Goal: Information Seeking & Learning: Learn about a topic

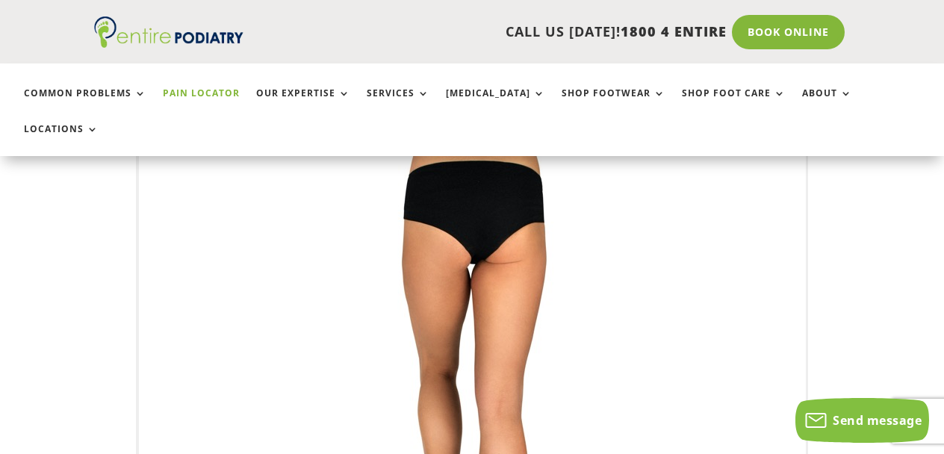
scroll to position [87, 0]
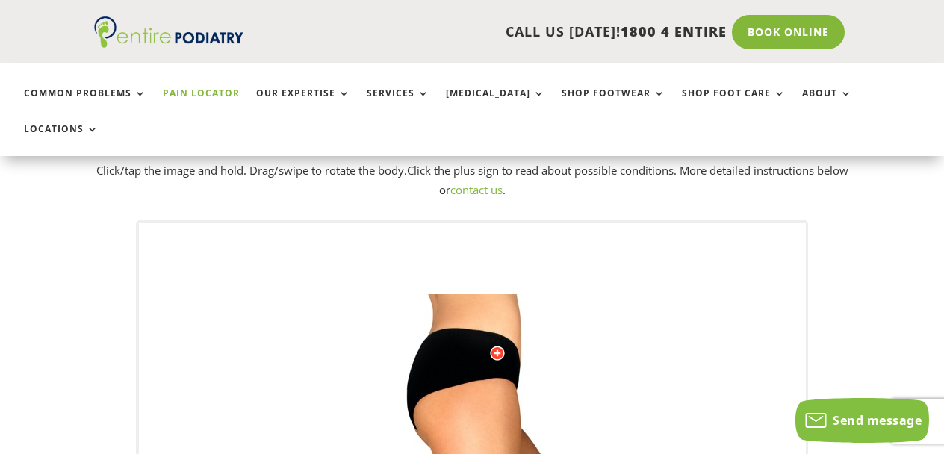
drag, startPoint x: 517, startPoint y: 281, endPoint x: 528, endPoint y: 335, distance: 54.9
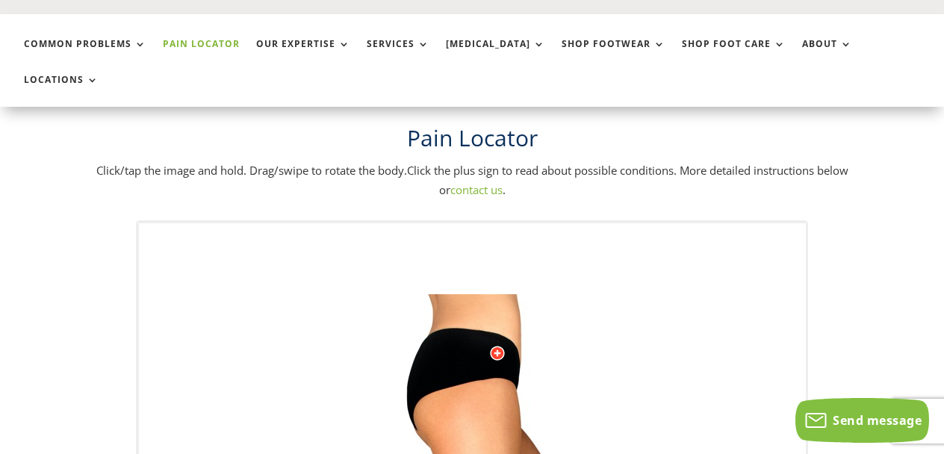
scroll to position [0, 0]
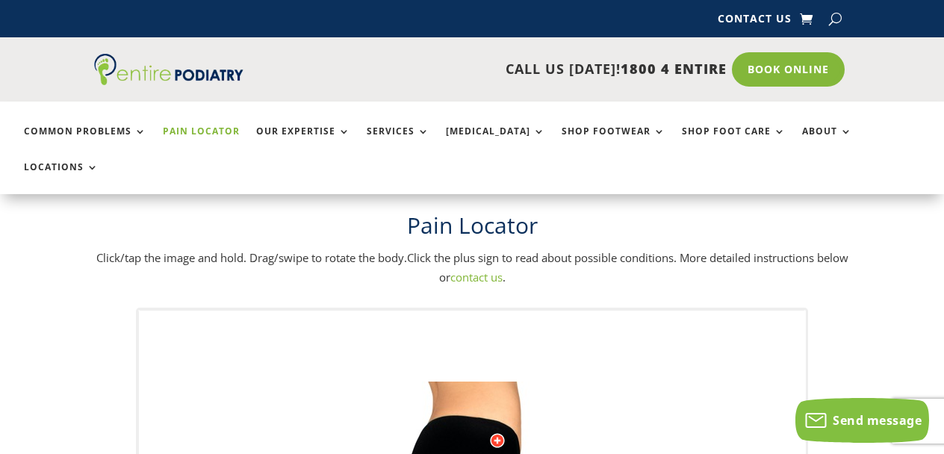
click at [497, 433] on div at bounding box center [497, 440] width 15 height 15
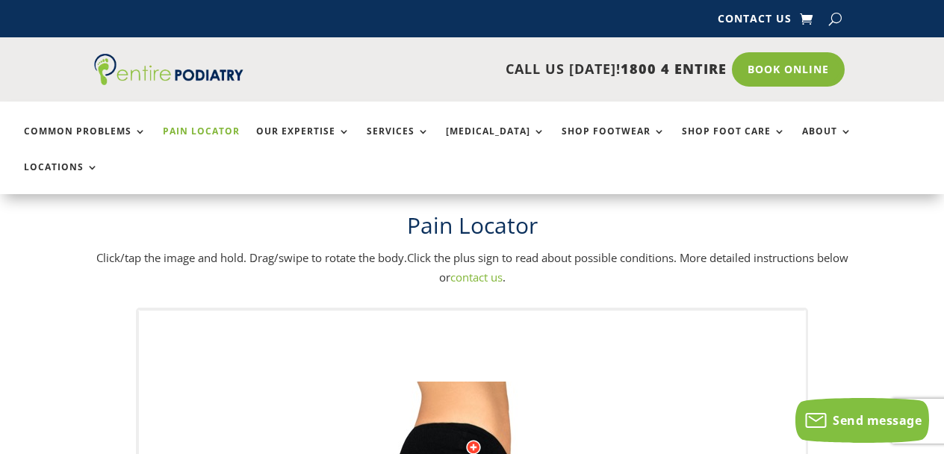
drag, startPoint x: 438, startPoint y: 358, endPoint x: 498, endPoint y: 384, distance: 65.9
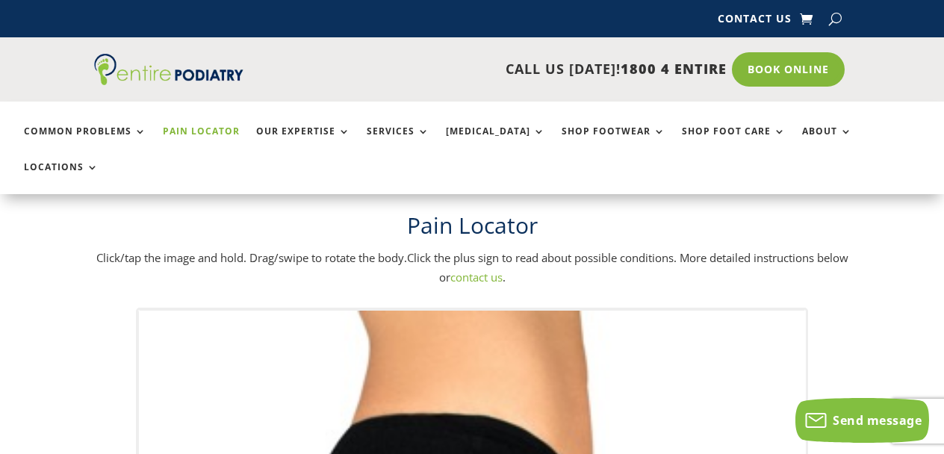
drag, startPoint x: 460, startPoint y: 343, endPoint x: 463, endPoint y: 376, distance: 33.0
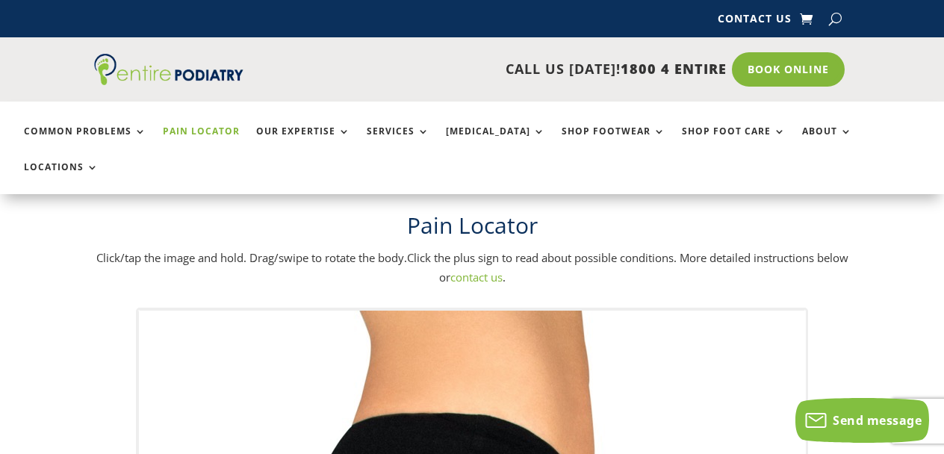
drag, startPoint x: 469, startPoint y: 302, endPoint x: 470, endPoint y: 409, distance: 106.8
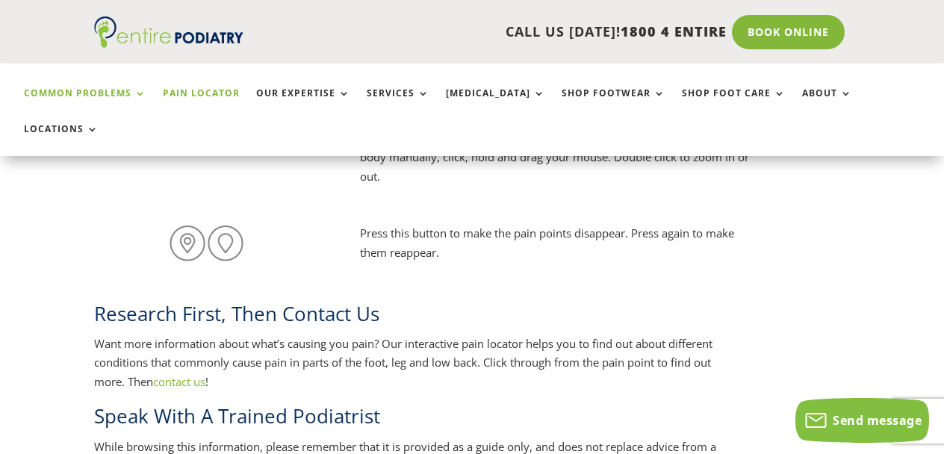
scroll to position [1431, 0]
